Goal: Information Seeking & Learning: Learn about a topic

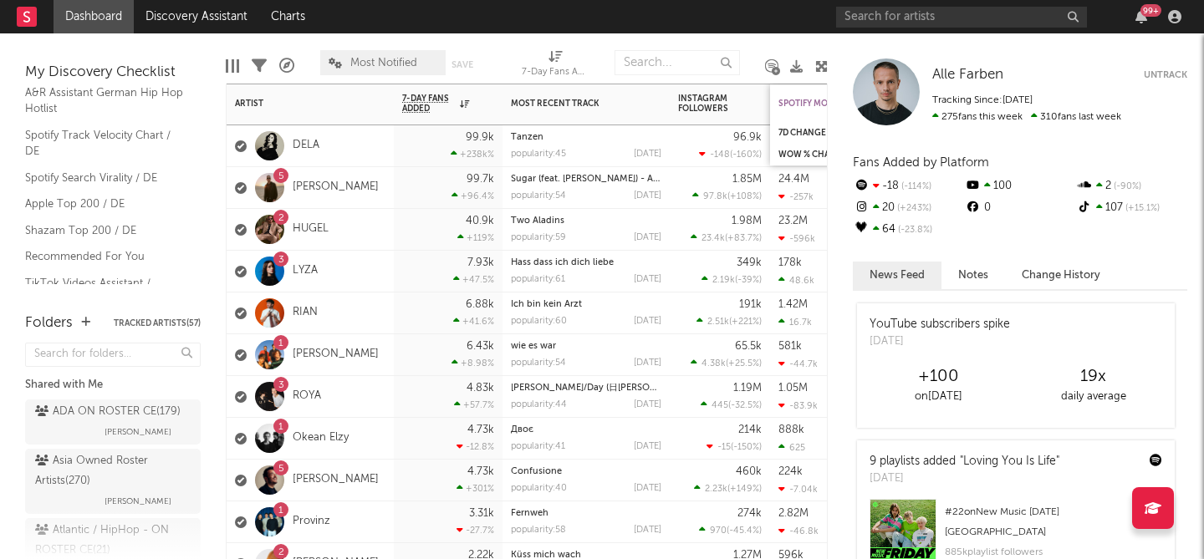
click at [800, 102] on div "Spotify Monthly Listeners" at bounding box center [840, 104] width 125 height 10
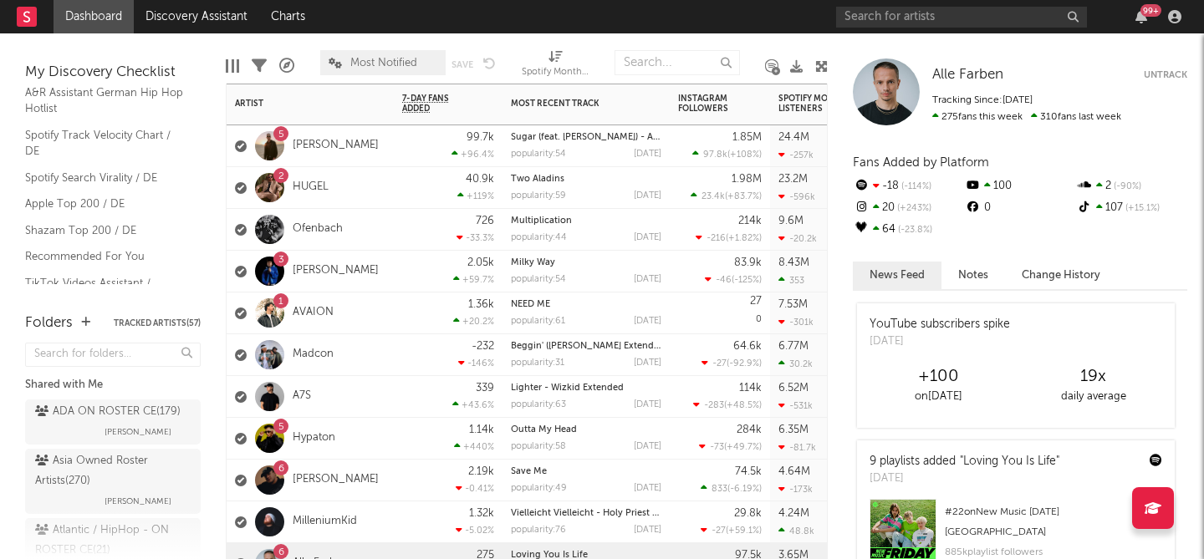
click at [385, 272] on div "3 [PERSON_NAME]" at bounding box center [310, 272] width 167 height 42
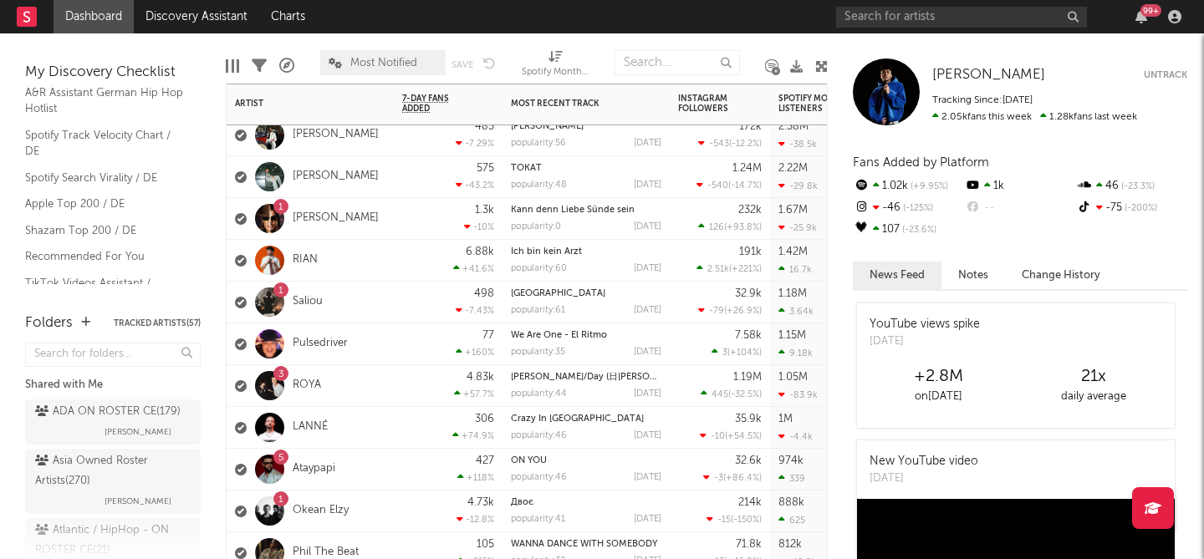
click at [369, 187] on div "[PERSON_NAME]" at bounding box center [310, 177] width 167 height 42
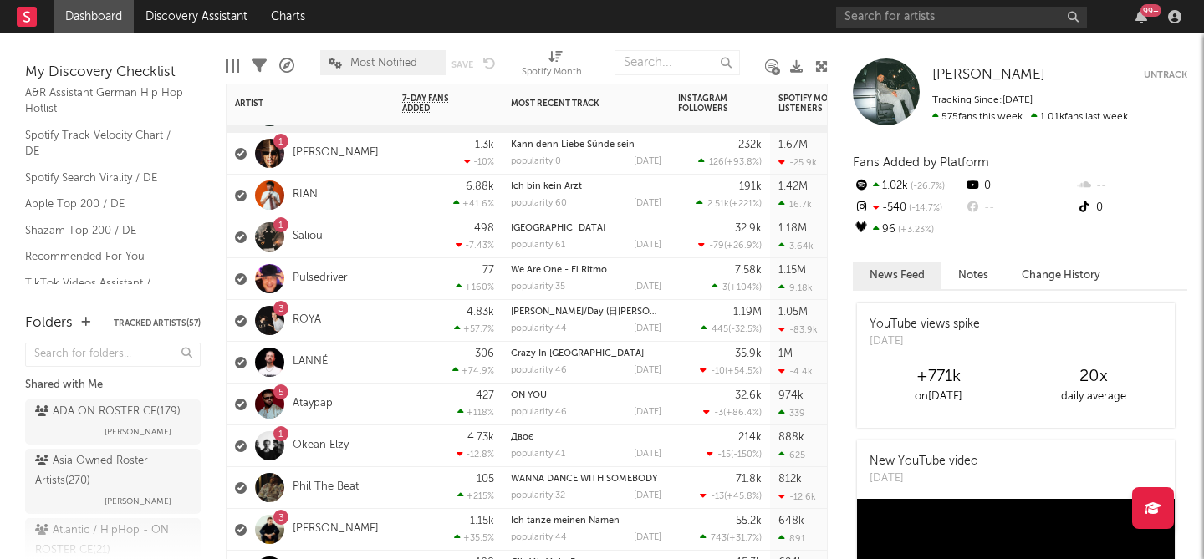
click at [374, 211] on div "RIAN" at bounding box center [310, 196] width 167 height 42
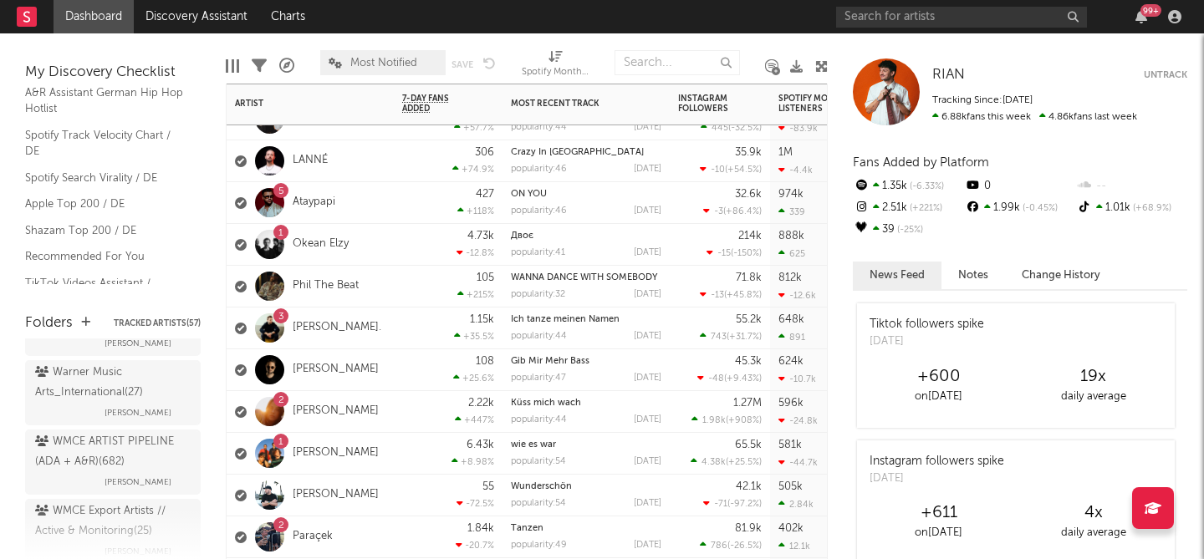
scroll to position [871, 0]
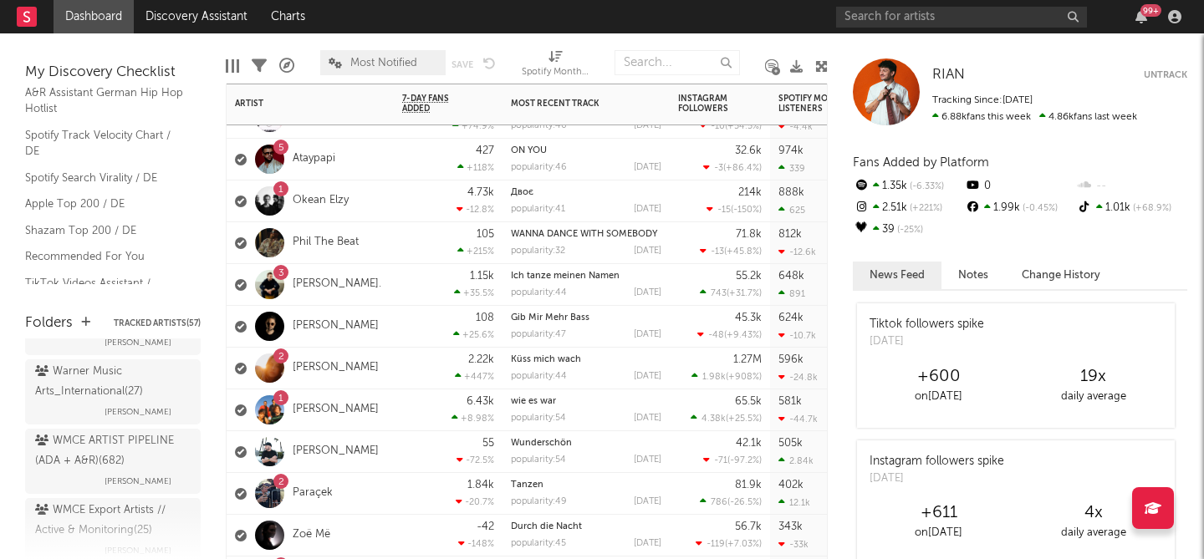
click at [376, 405] on div "1 [PERSON_NAME]" at bounding box center [310, 411] width 167 height 42
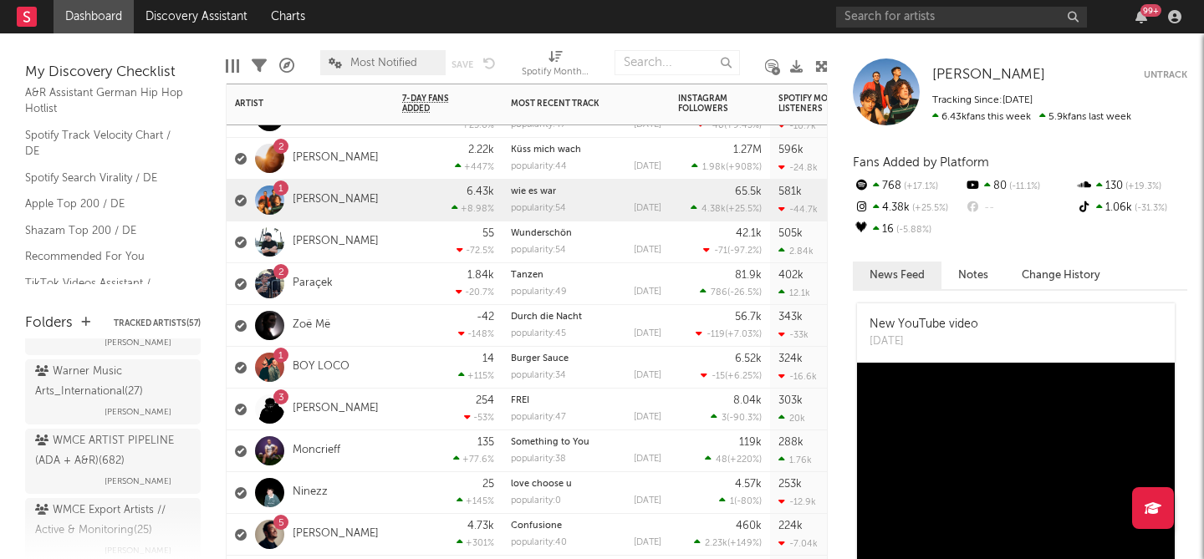
click at [392, 363] on div "1 BOY LOCO" at bounding box center [310, 368] width 167 height 42
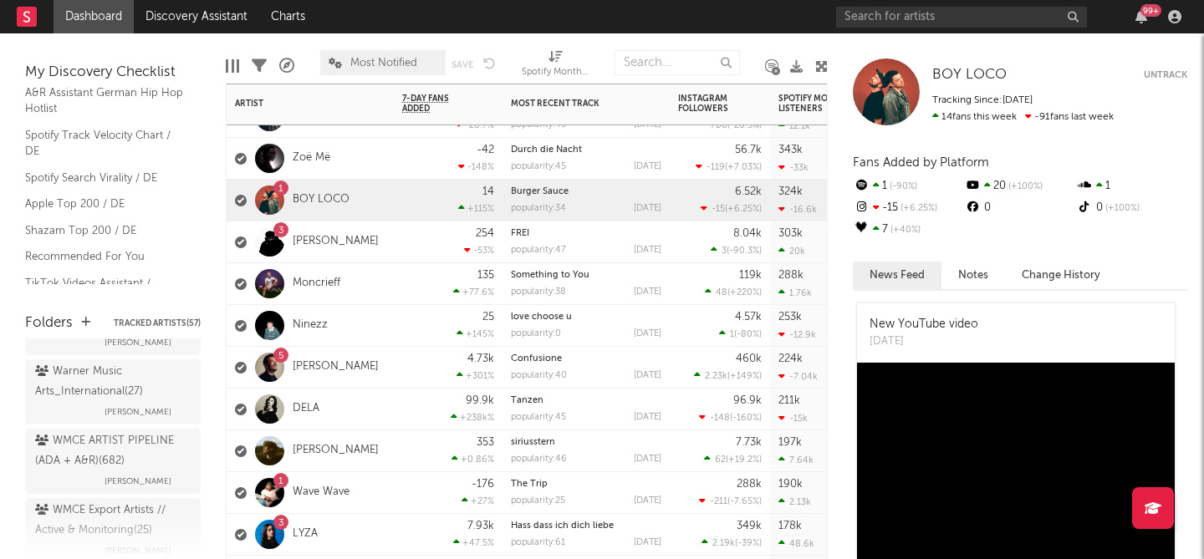
click at [412, 493] on div "-176 +27 %" at bounding box center [448, 492] width 92 height 41
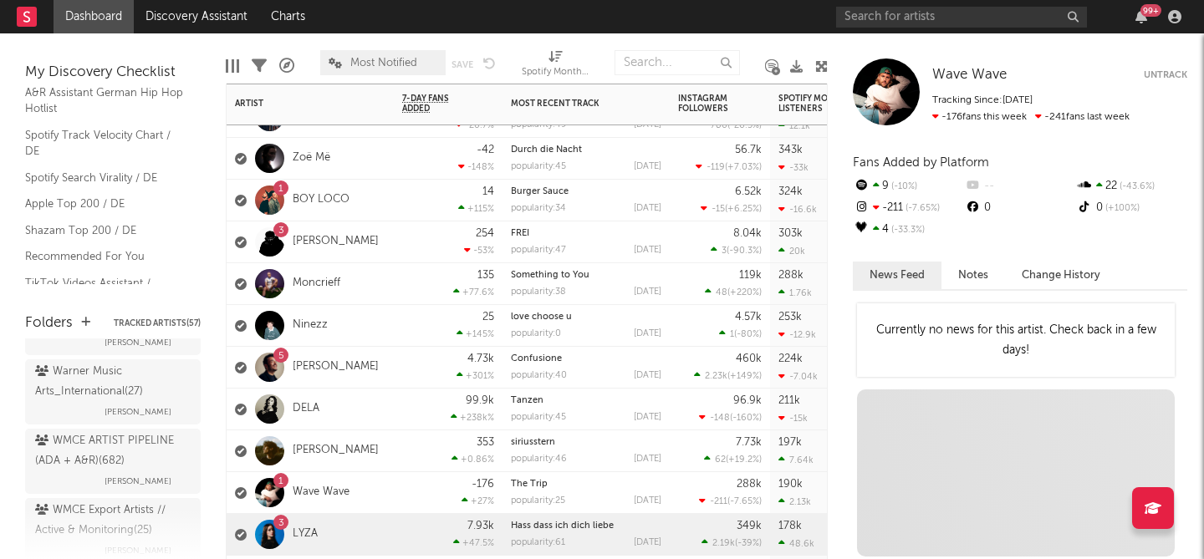
click at [387, 528] on div "3 LYZA" at bounding box center [310, 535] width 167 height 42
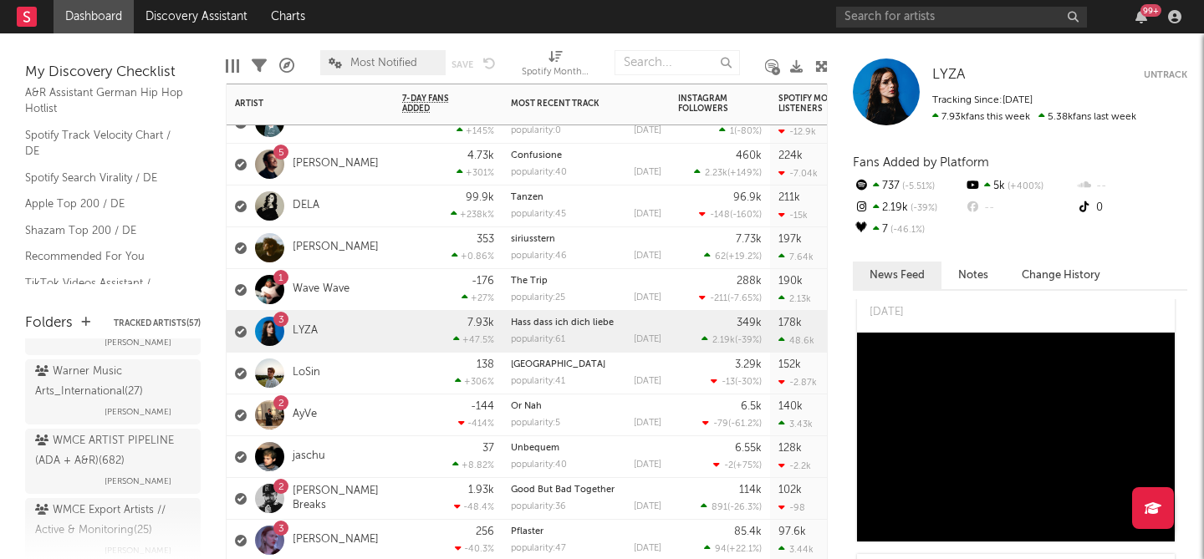
scroll to position [788, 0]
